Goal: Information Seeking & Learning: Learn about a topic

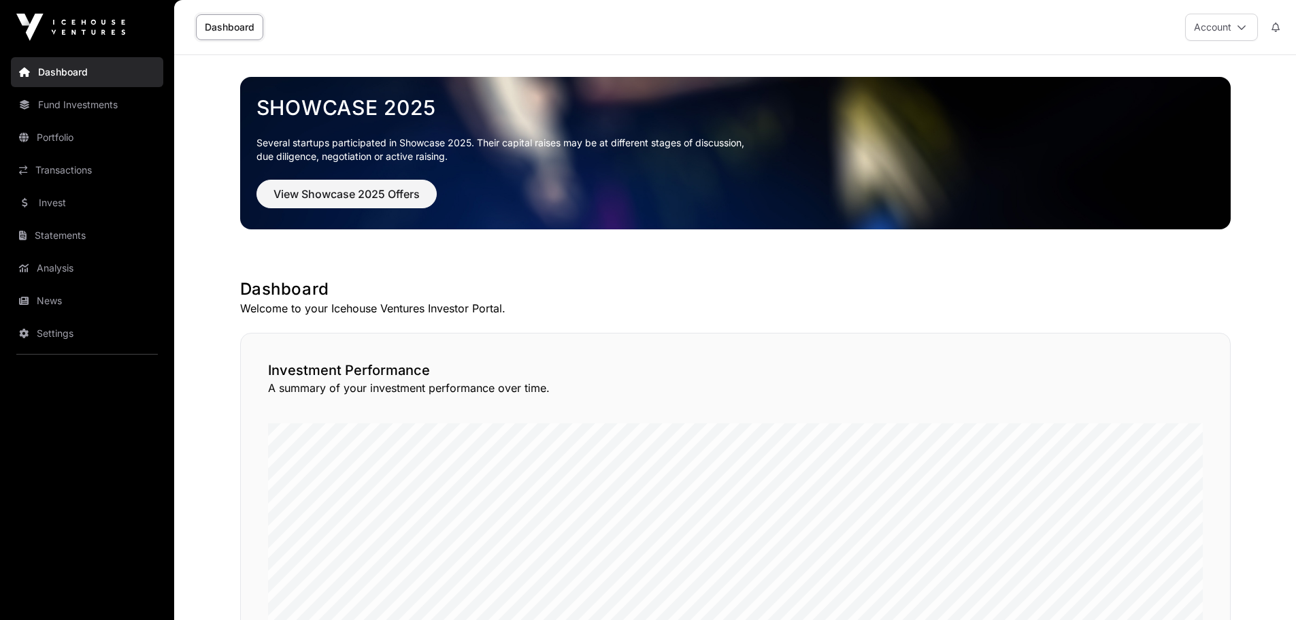
click at [55, 143] on link "Portfolio" at bounding box center [87, 137] width 152 height 30
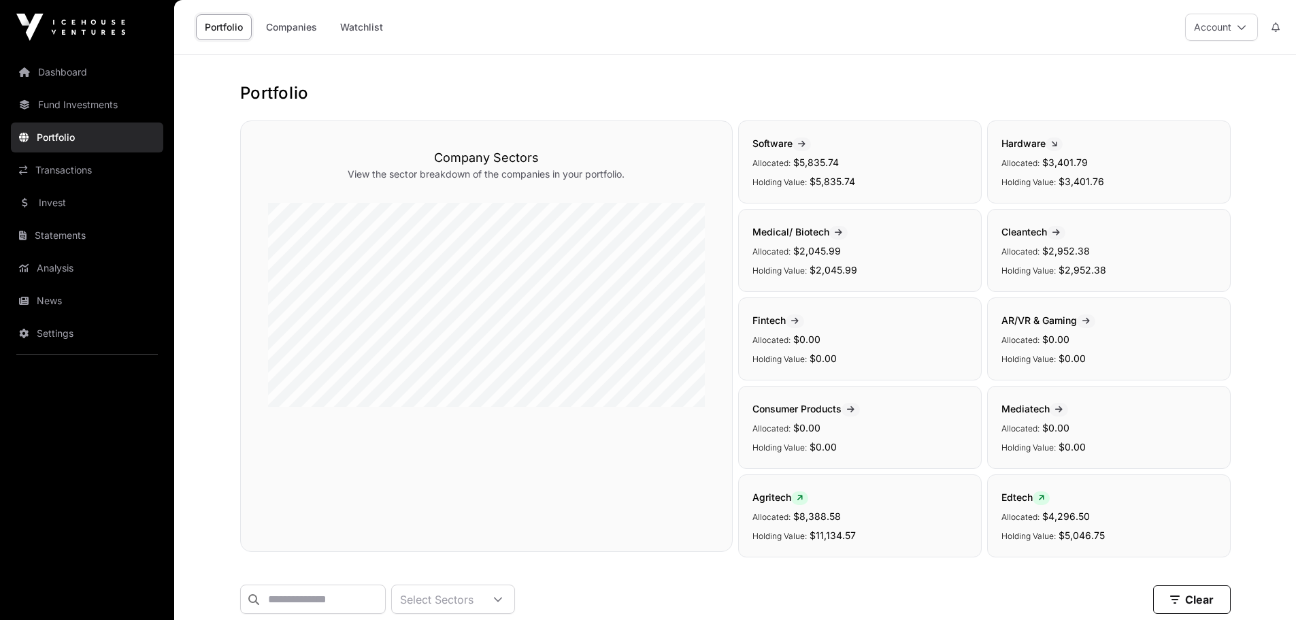
click at [303, 34] on link "Companies" at bounding box center [291, 27] width 69 height 26
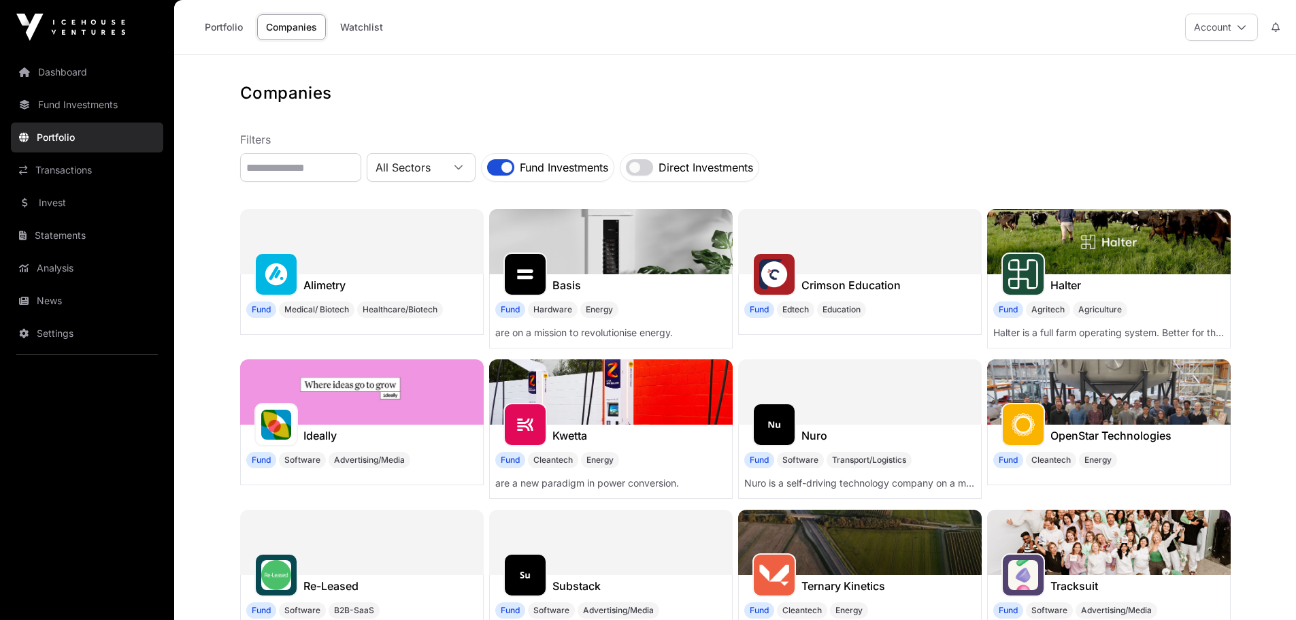
click at [72, 169] on link "Transactions" at bounding box center [87, 170] width 152 height 30
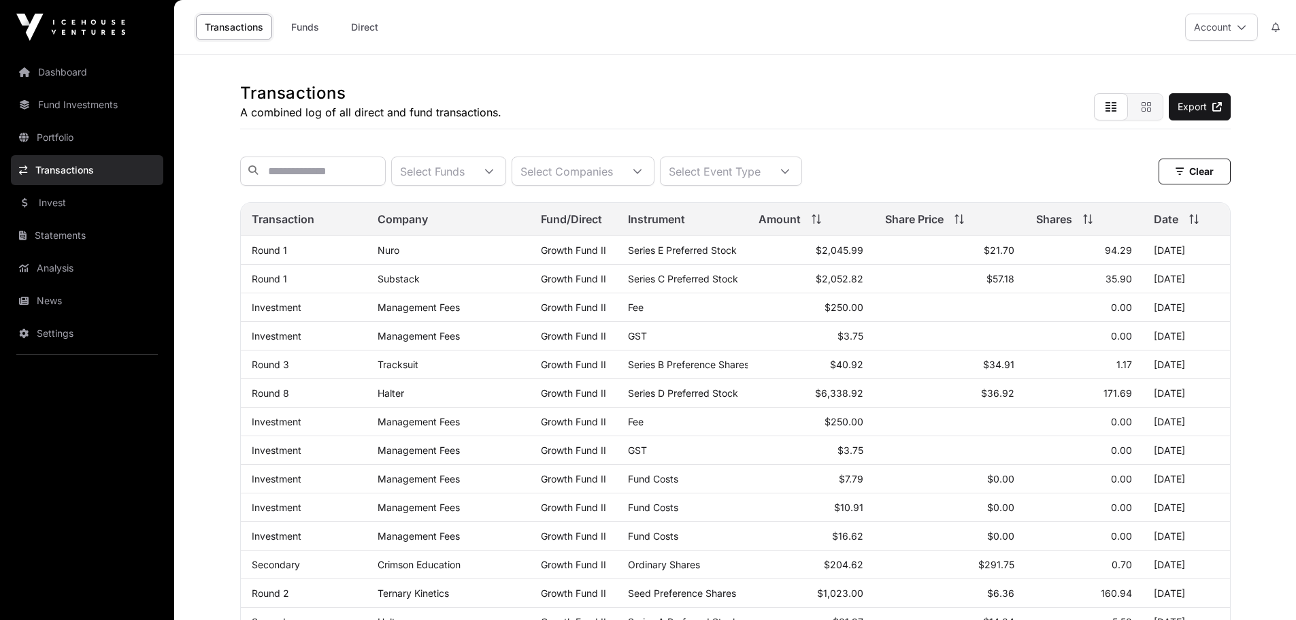
click at [369, 30] on link "Direct" at bounding box center [364, 27] width 54 height 26
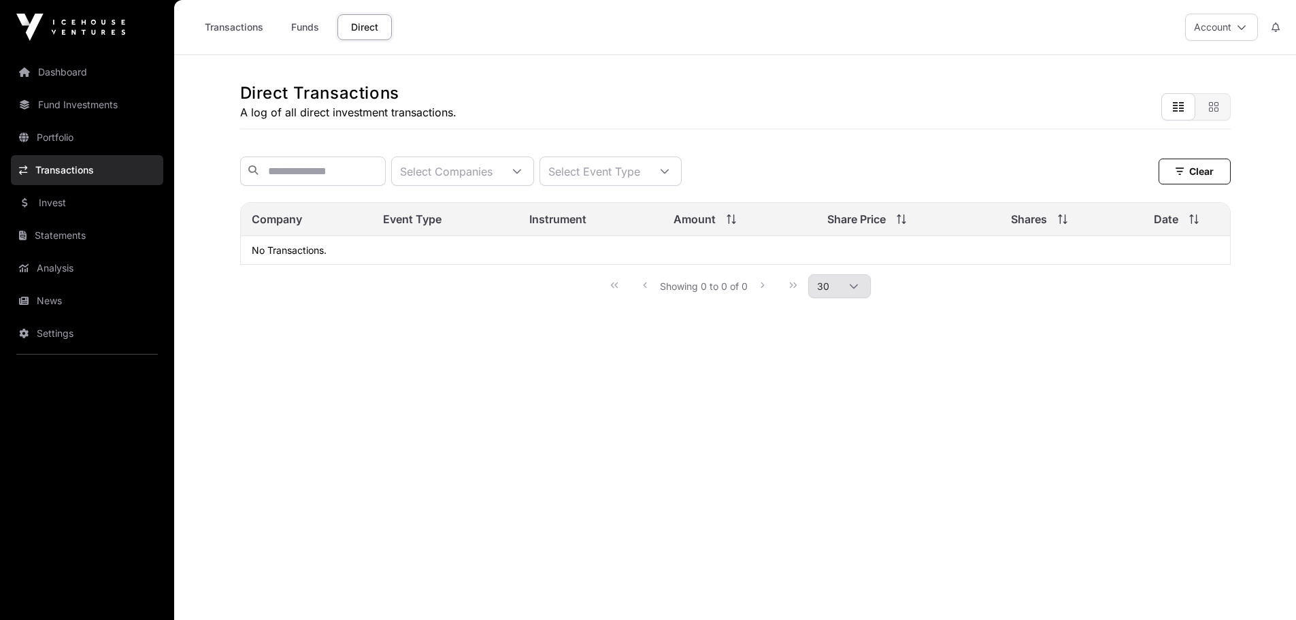
click at [307, 27] on link "Funds" at bounding box center [305, 27] width 54 height 26
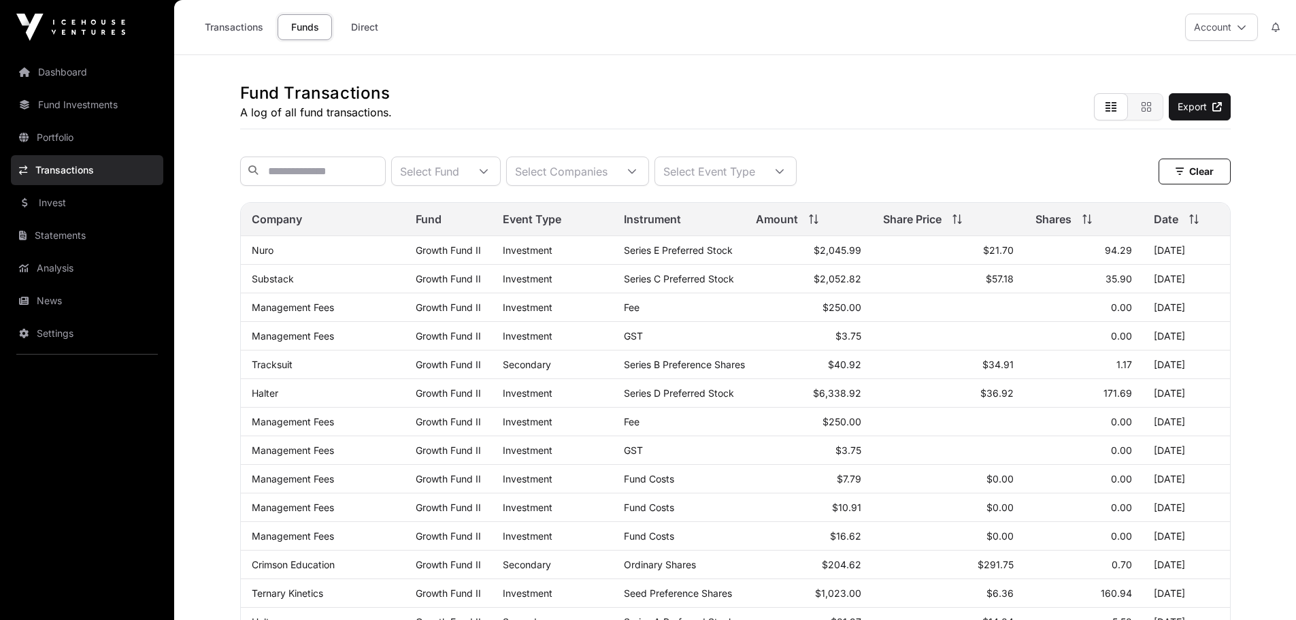
click at [50, 201] on link "Invest" at bounding box center [87, 203] width 152 height 30
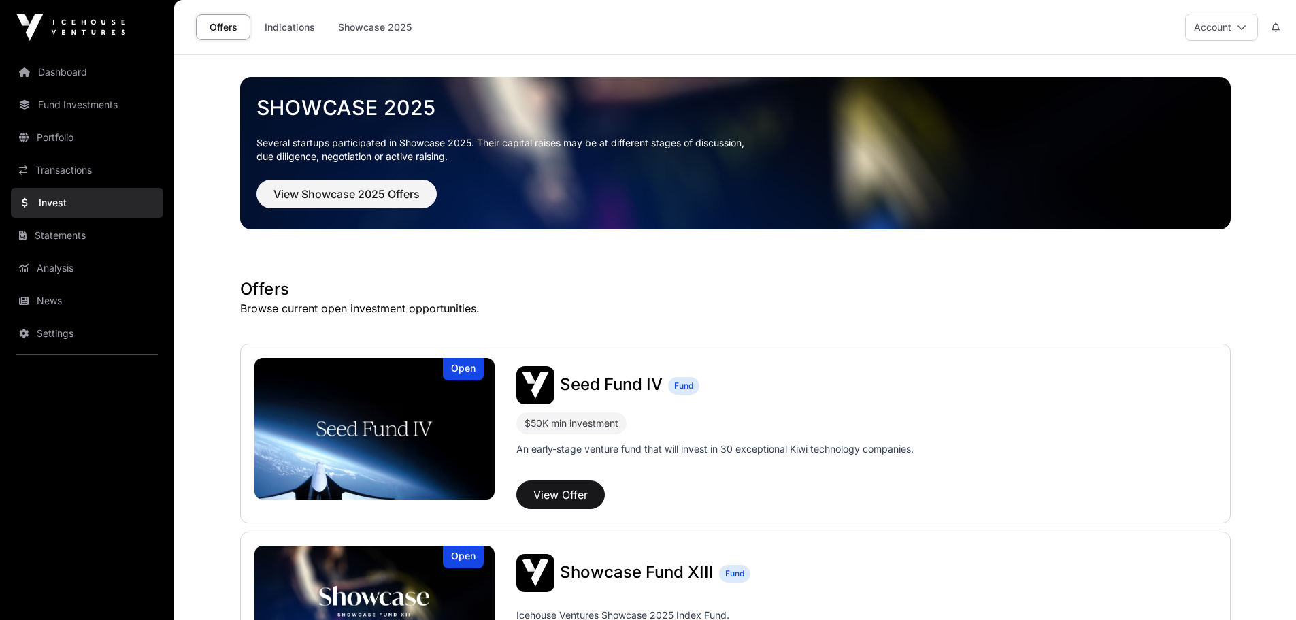
click at [304, 31] on link "Indications" at bounding box center [290, 27] width 68 height 26
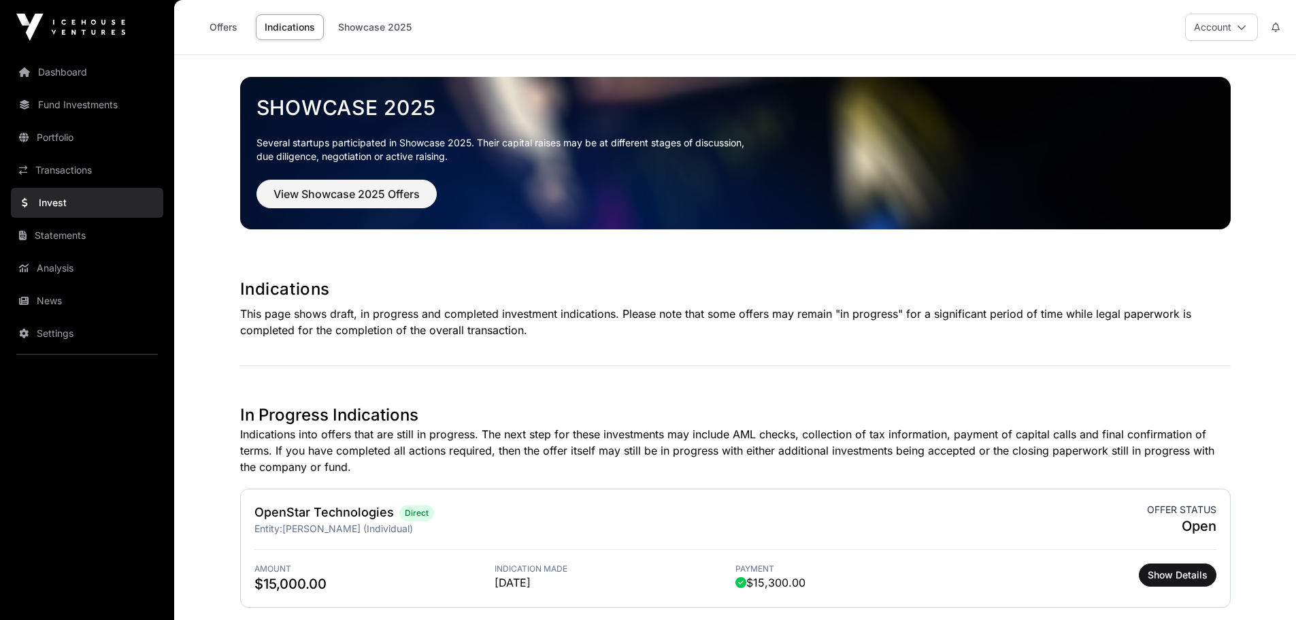
click at [64, 245] on link "Statements" at bounding box center [87, 235] width 152 height 30
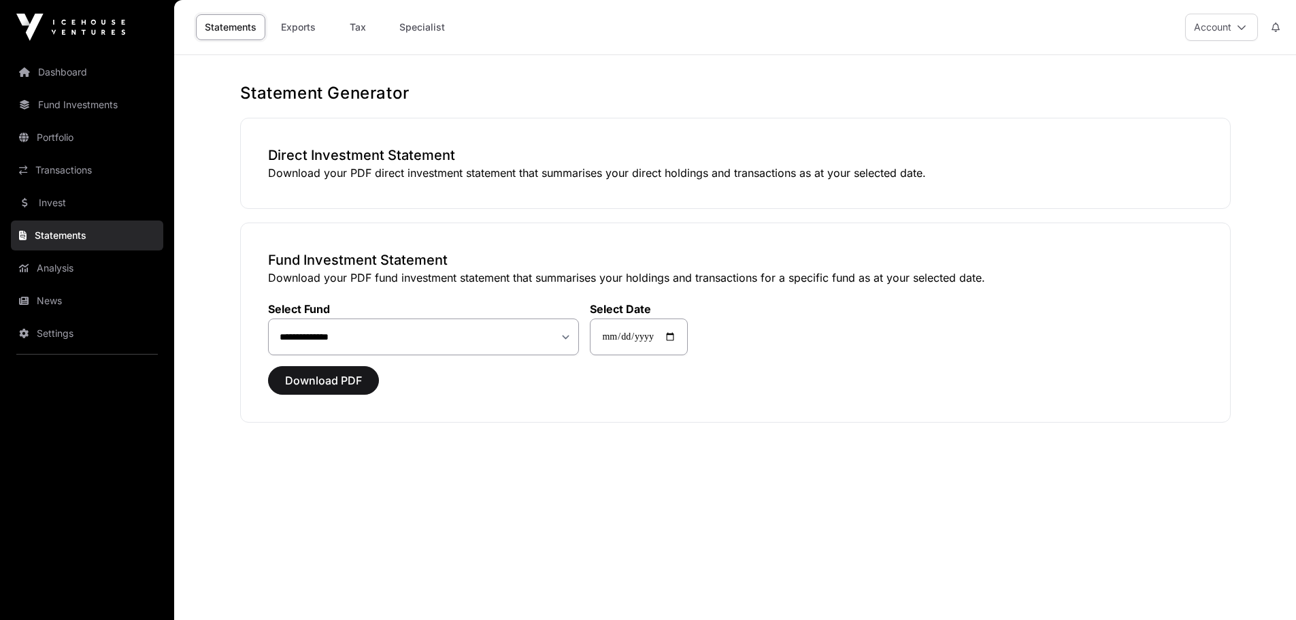
click at [67, 209] on link "Invest" at bounding box center [87, 203] width 152 height 30
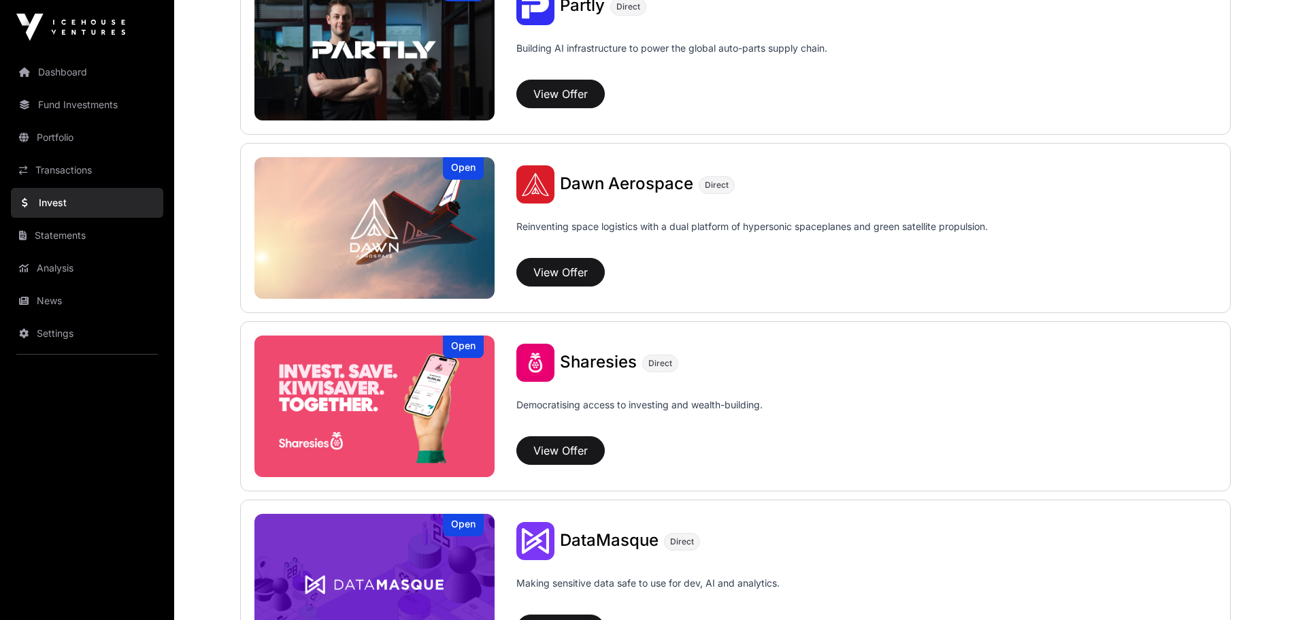
scroll to position [1496, 0]
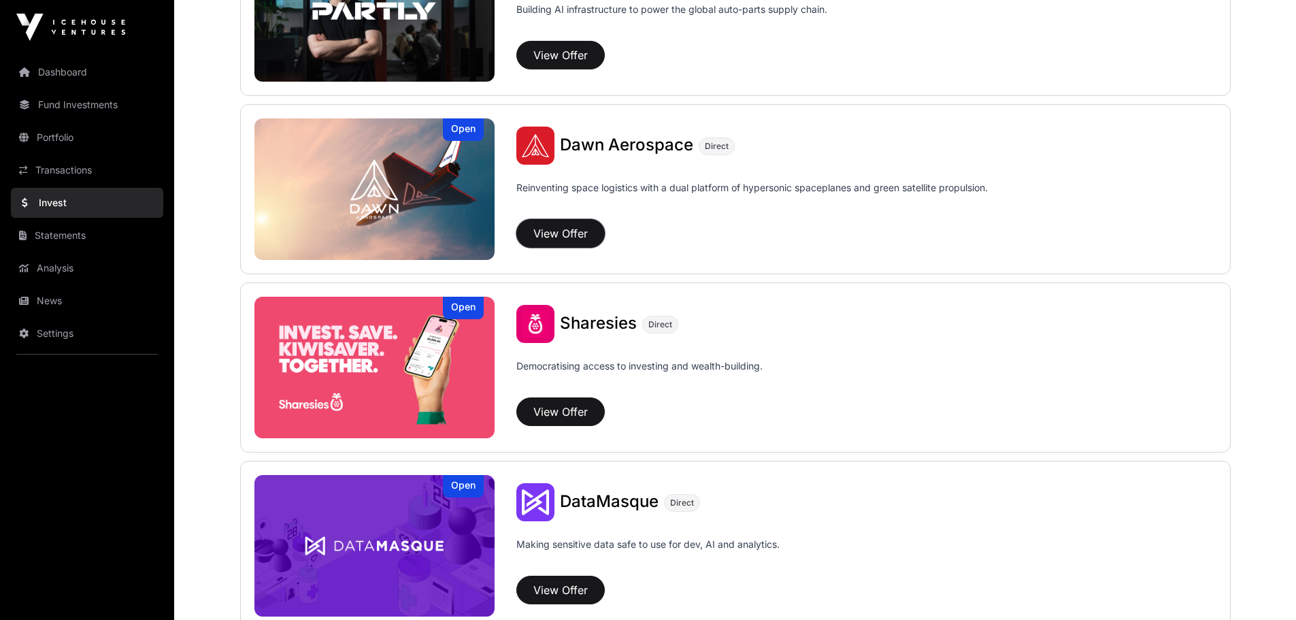
click at [565, 236] on button "View Offer" at bounding box center [560, 233] width 88 height 29
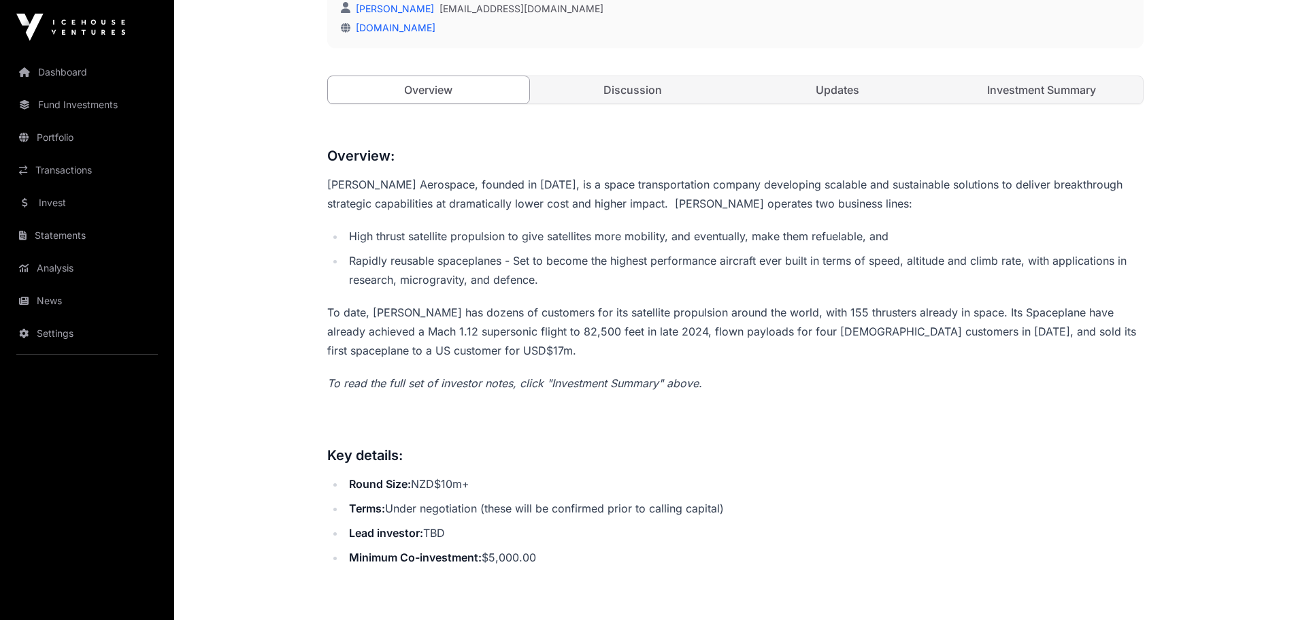
scroll to position [408, 0]
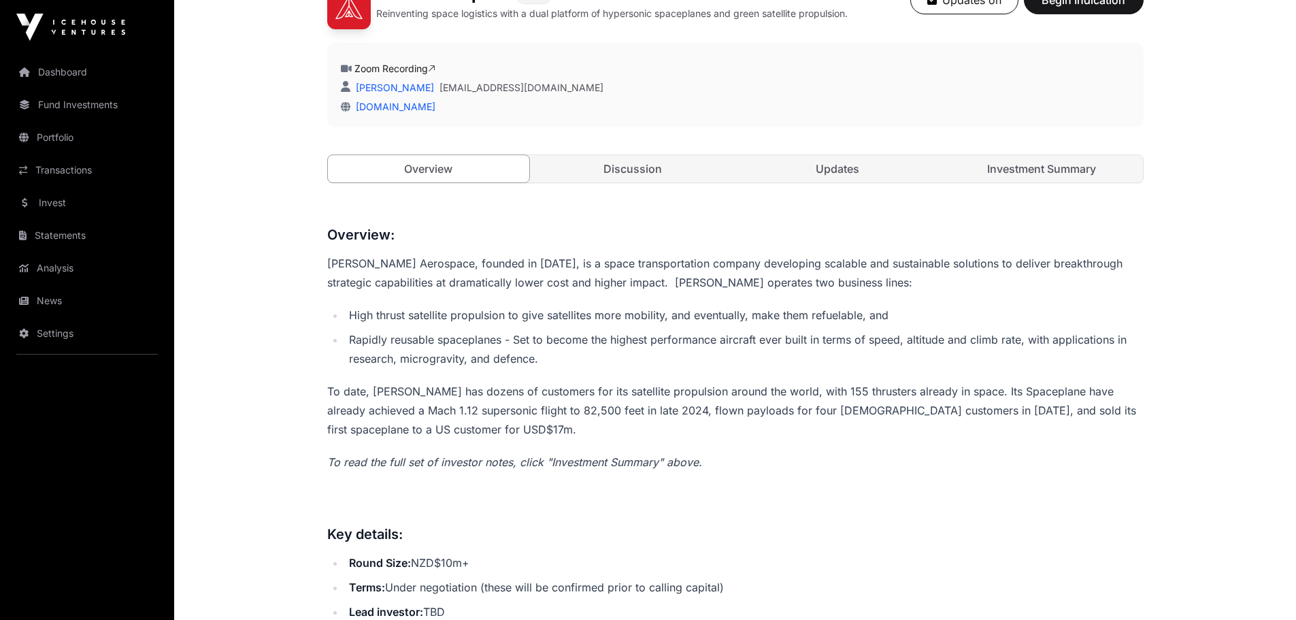
click at [1033, 175] on link "Investment Summary" at bounding box center [1042, 168] width 202 height 27
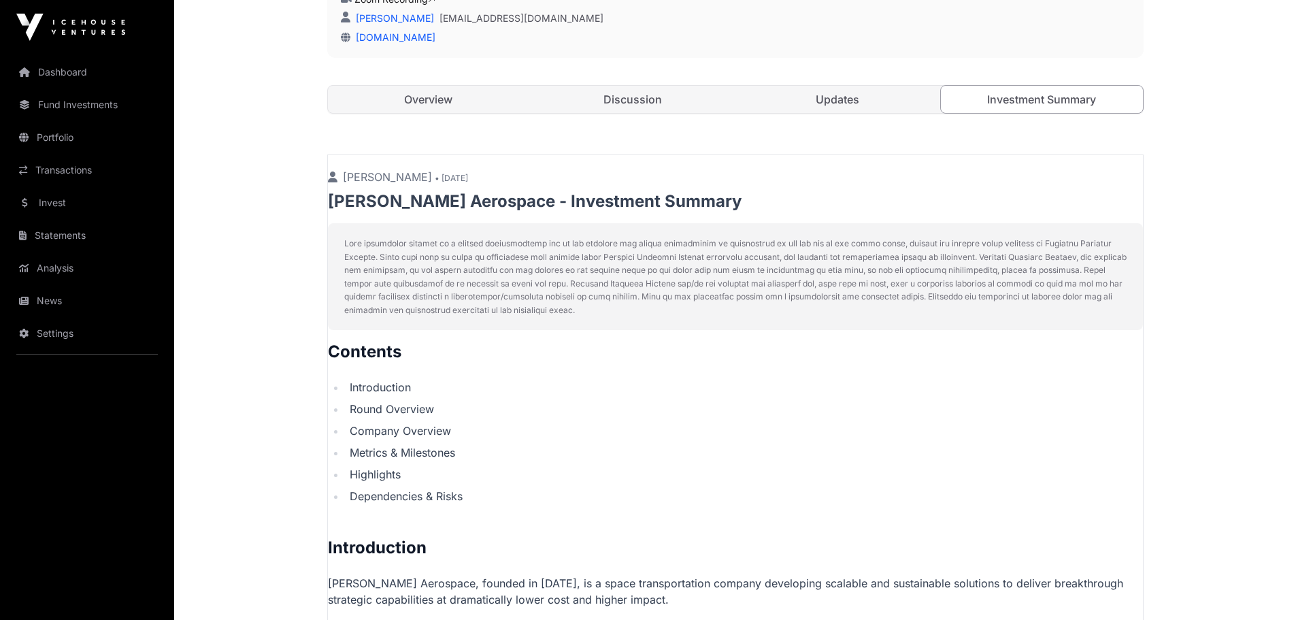
scroll to position [137, 0]
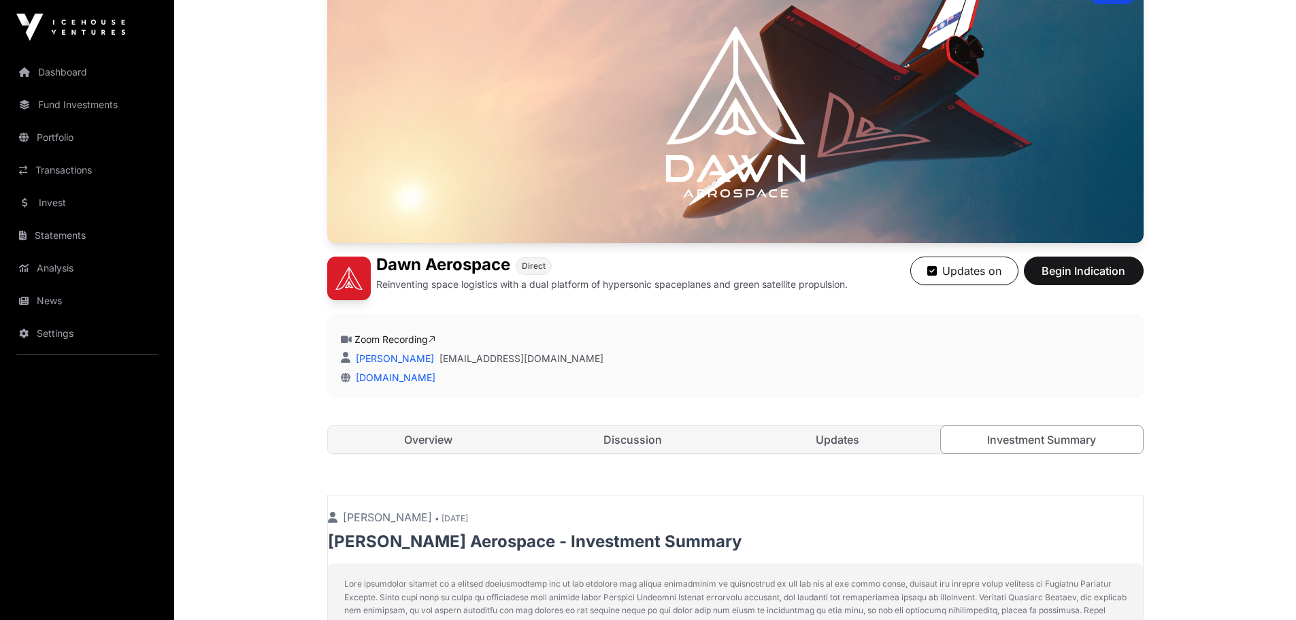
click at [841, 437] on link "Updates" at bounding box center [838, 439] width 202 height 27
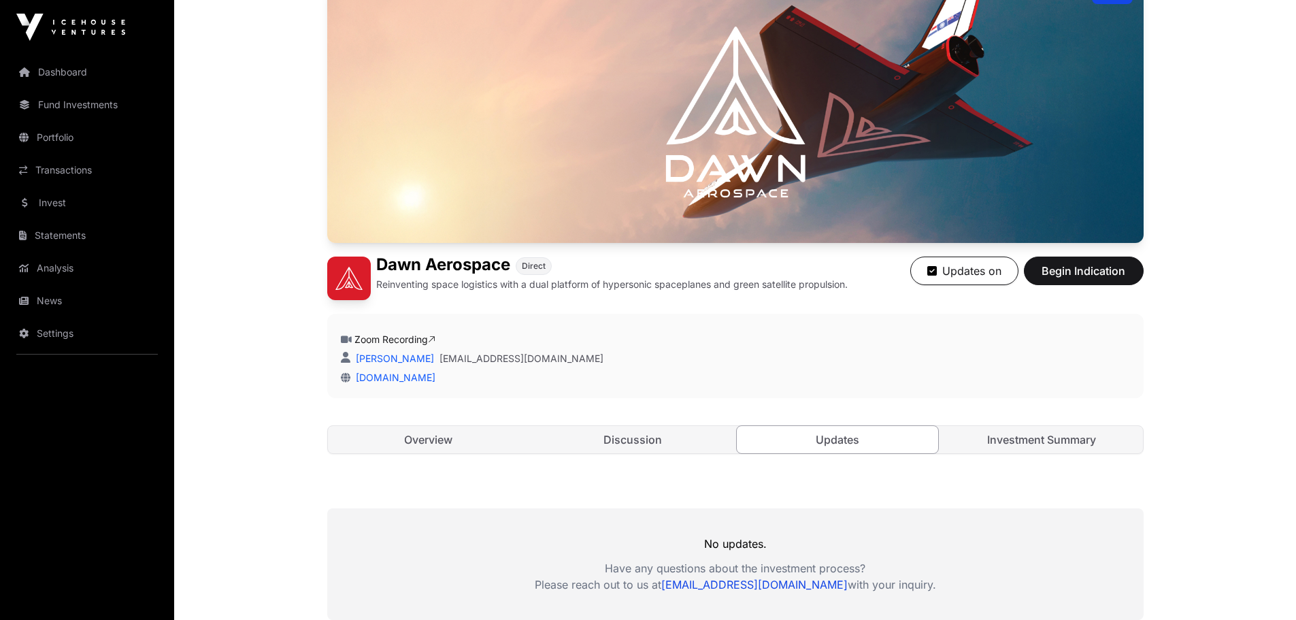
click at [665, 433] on link "Discussion" at bounding box center [633, 439] width 202 height 27
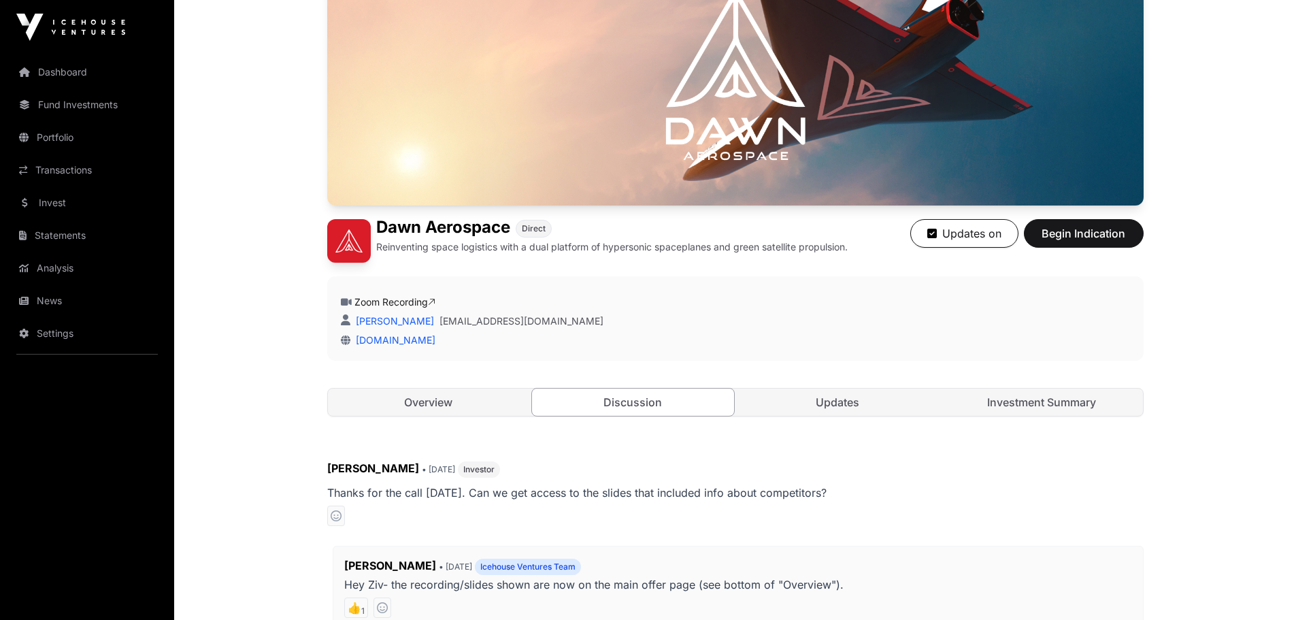
scroll to position [205, 0]
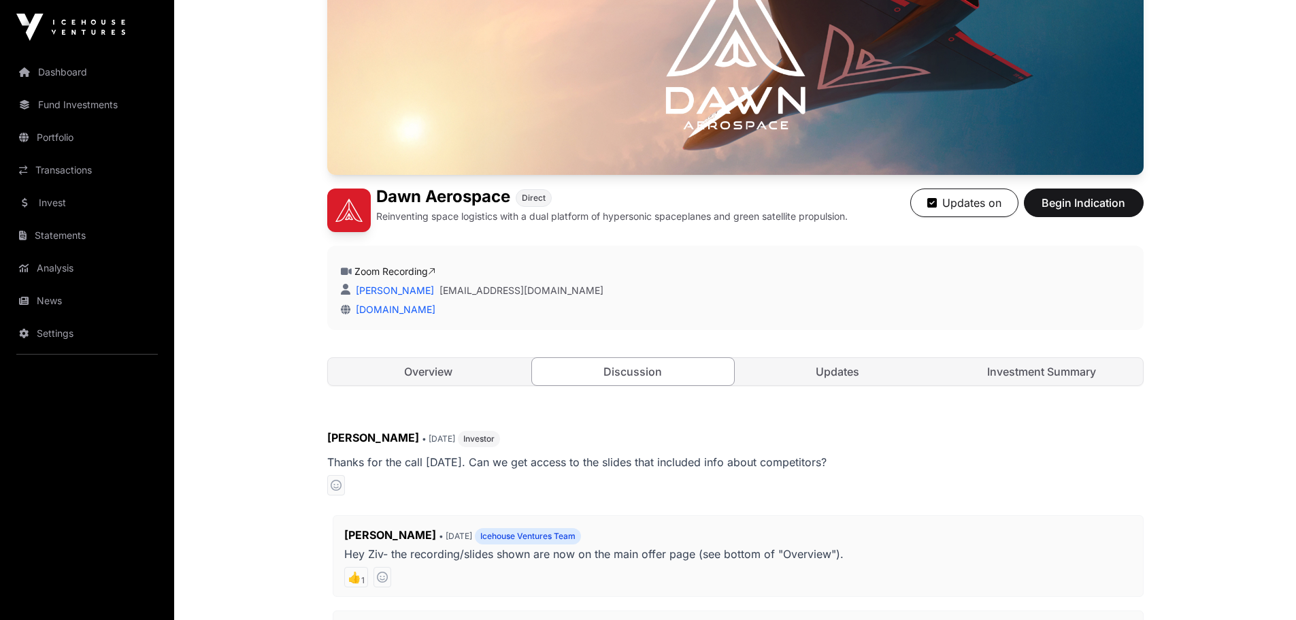
click at [437, 371] on link "Overview" at bounding box center [429, 371] width 202 height 27
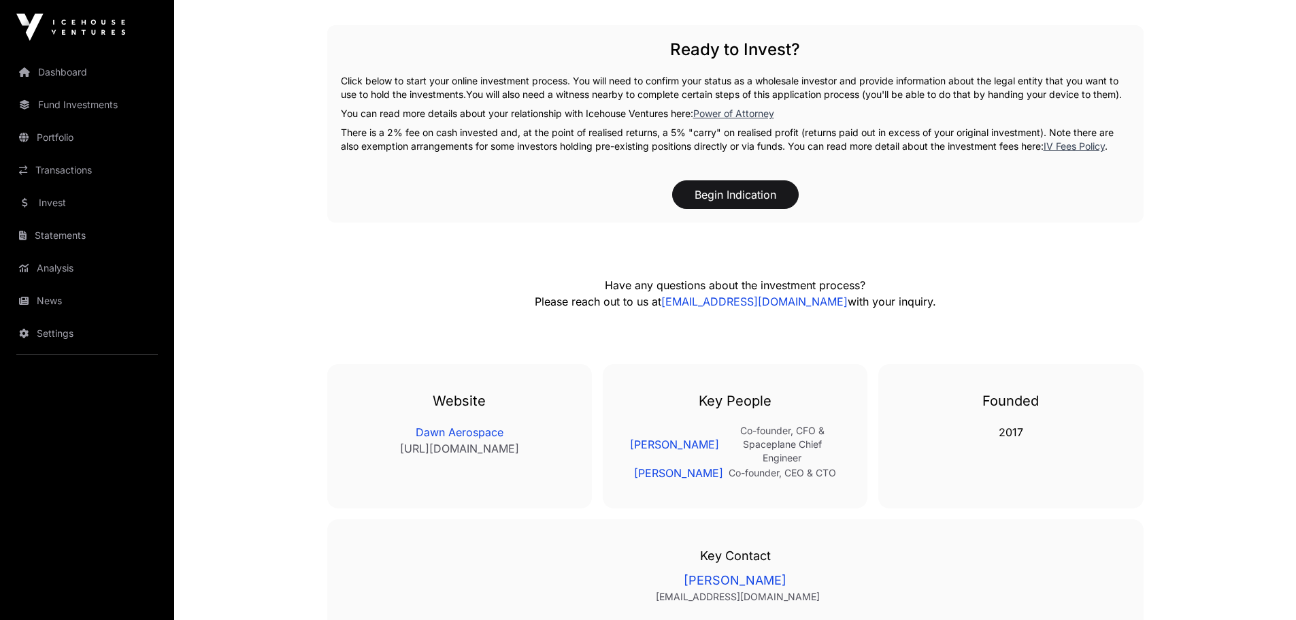
scroll to position [2722, 0]
